Goal: Browse casually: Explore the website without a specific task or goal

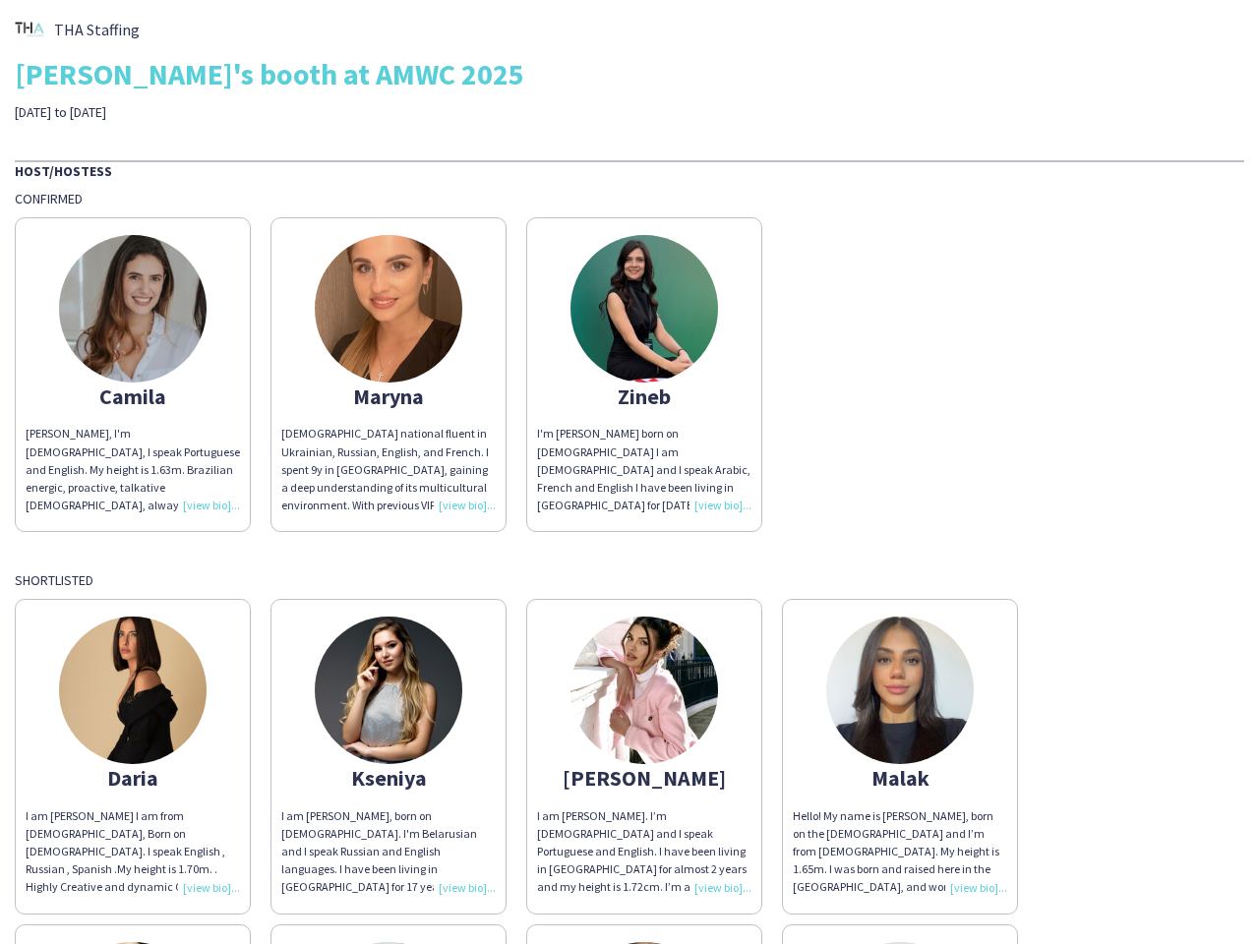
click at [630, 472] on div "I'm [PERSON_NAME] born on [DEMOGRAPHIC_DATA] I am [DEMOGRAPHIC_DATA] and I spea…" at bounding box center [644, 470] width 214 height 90
click at [133, 375] on img at bounding box center [133, 309] width 148 height 148
click at [389, 375] on img at bounding box center [389, 309] width 148 height 148
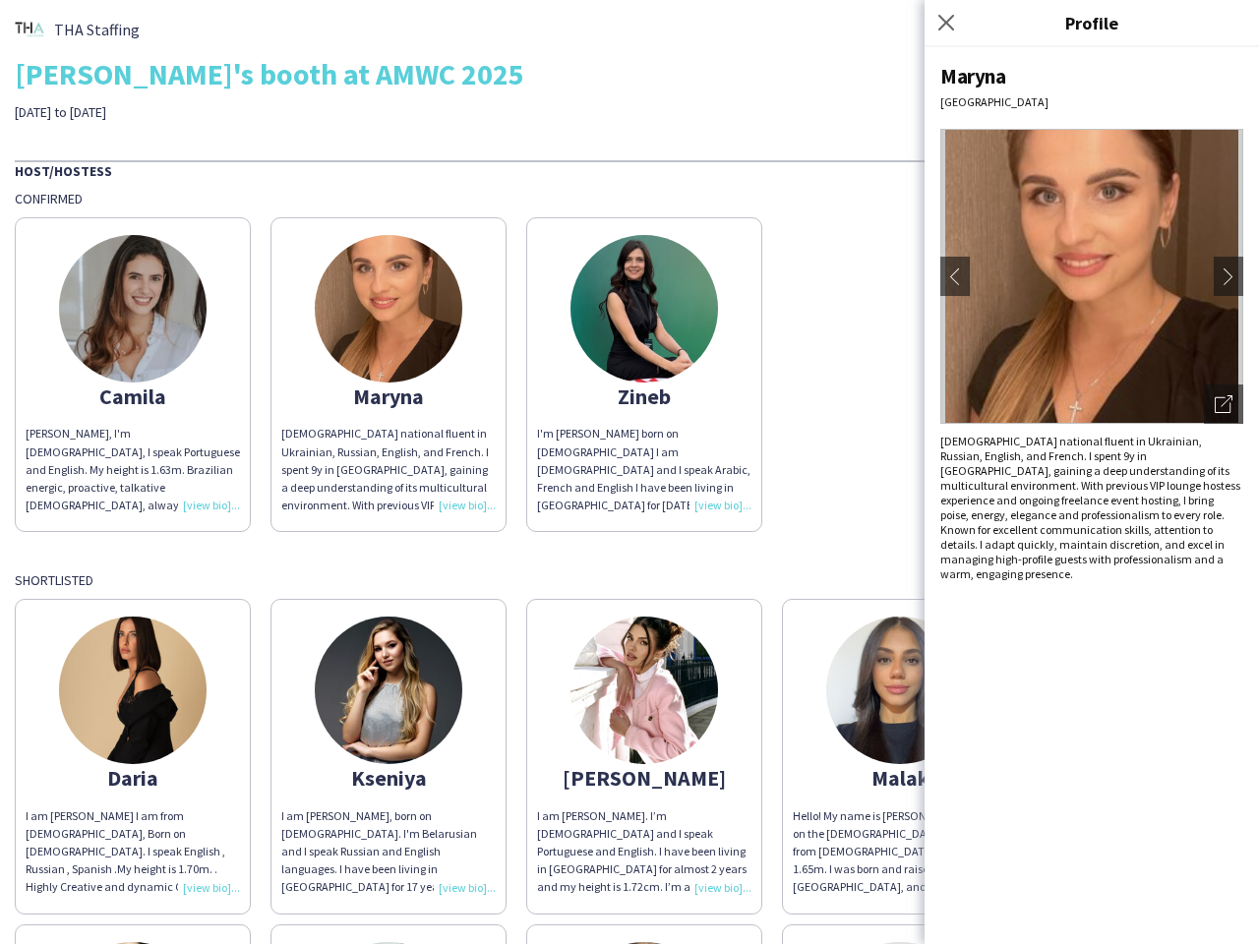
click at [644, 375] on img at bounding box center [645, 309] width 148 height 148
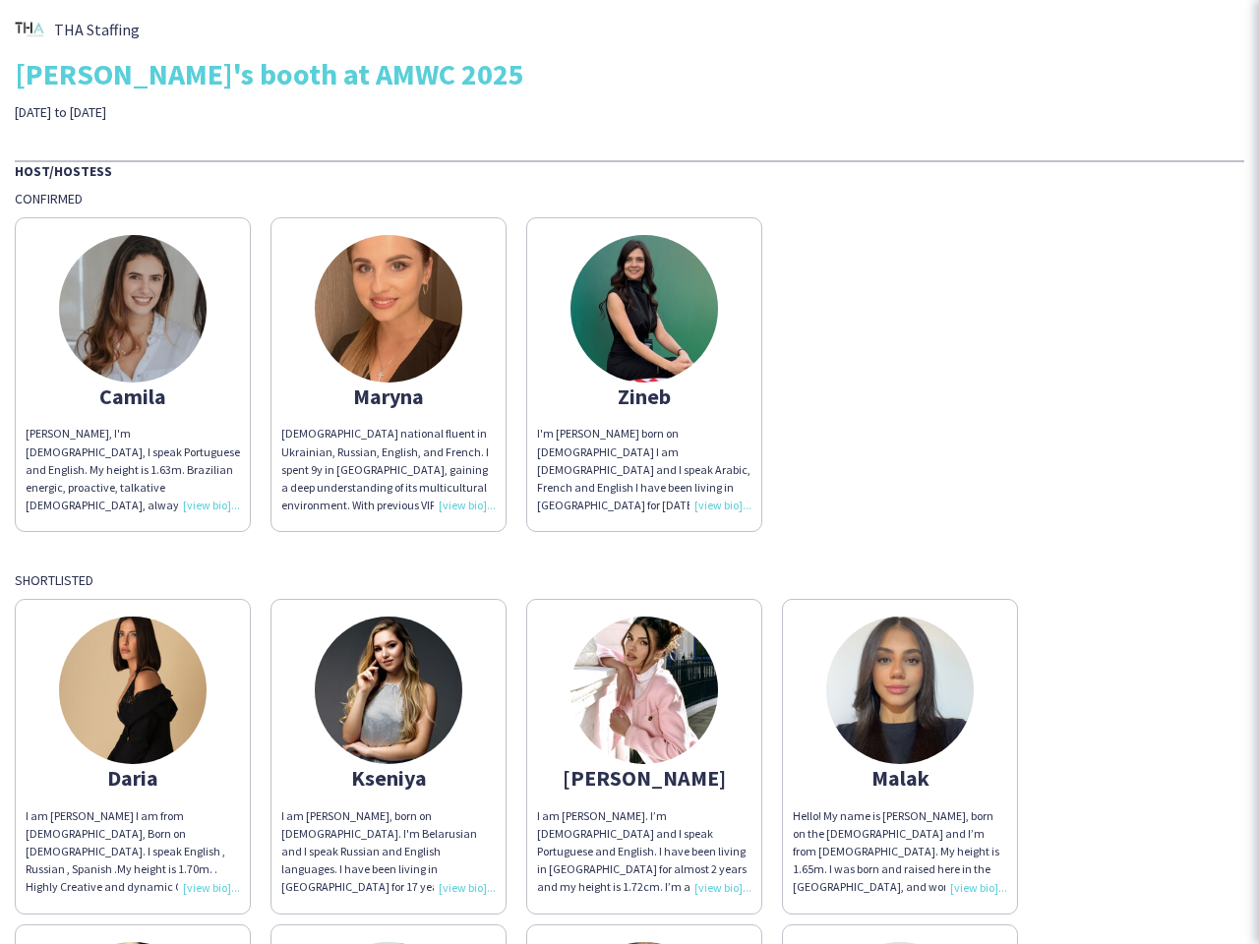
click at [133, 756] on img at bounding box center [133, 691] width 148 height 148
click at [389, 756] on img at bounding box center [389, 691] width 148 height 148
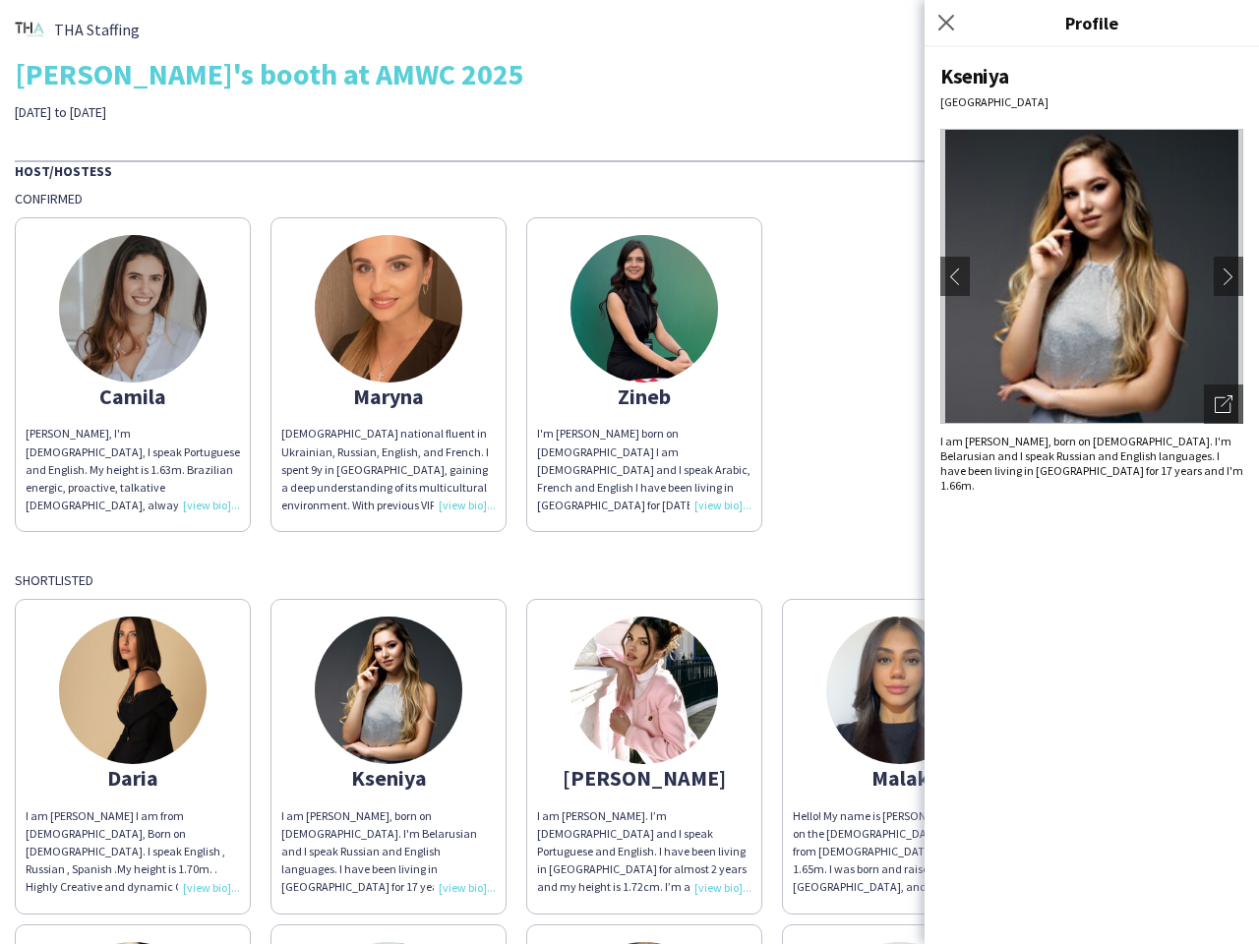
click at [644, 756] on img at bounding box center [645, 691] width 148 height 148
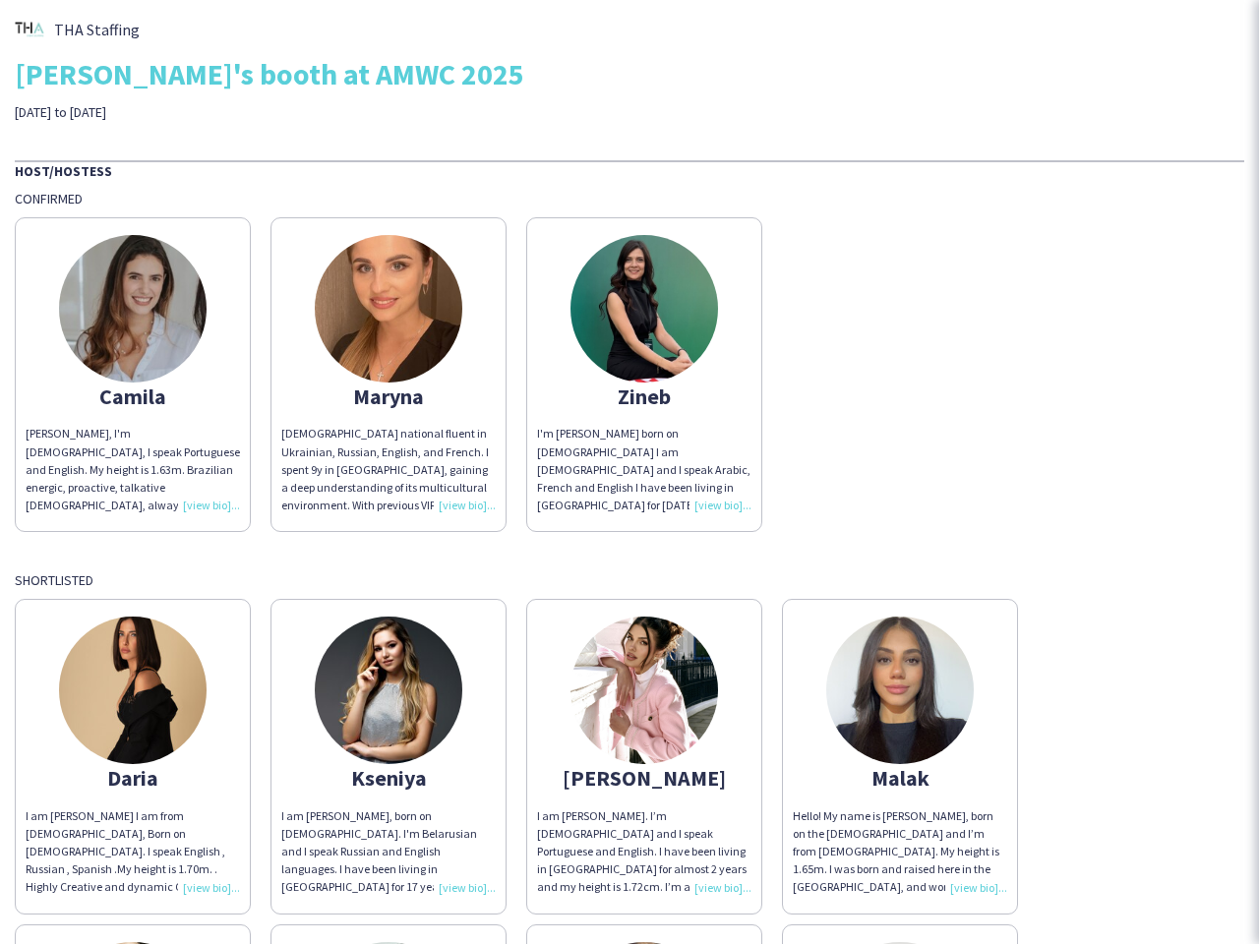
click at [900, 756] on img at bounding box center [900, 691] width 148 height 148
